Goal: Information Seeking & Learning: Find specific fact

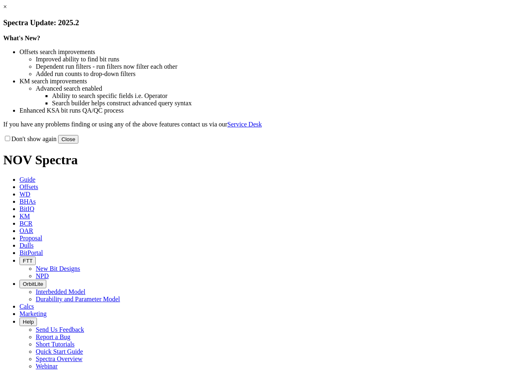
click at [7, 10] on link "×" at bounding box center [5, 6] width 4 height 7
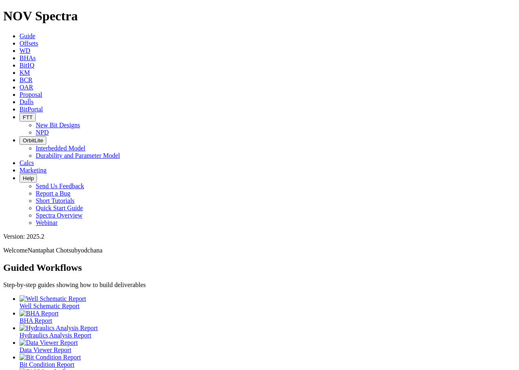
click at [30, 69] on span "KM" at bounding box center [25, 72] width 11 height 7
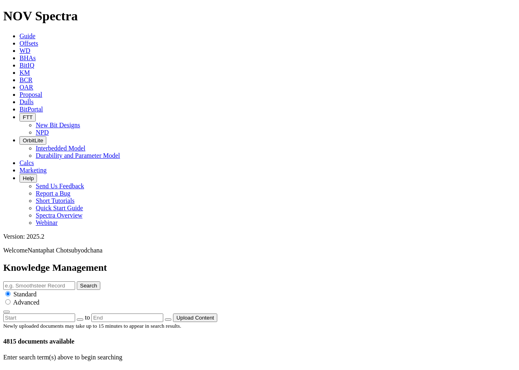
click at [75, 281] on input "text" at bounding box center [39, 285] width 72 height 9
type input "8.5 TKC56"
click at [77, 281] on button "Search" at bounding box center [89, 285] width 24 height 9
click at [100, 281] on button "Search" at bounding box center [89, 285] width 24 height 9
